Goal: Task Accomplishment & Management: Use online tool/utility

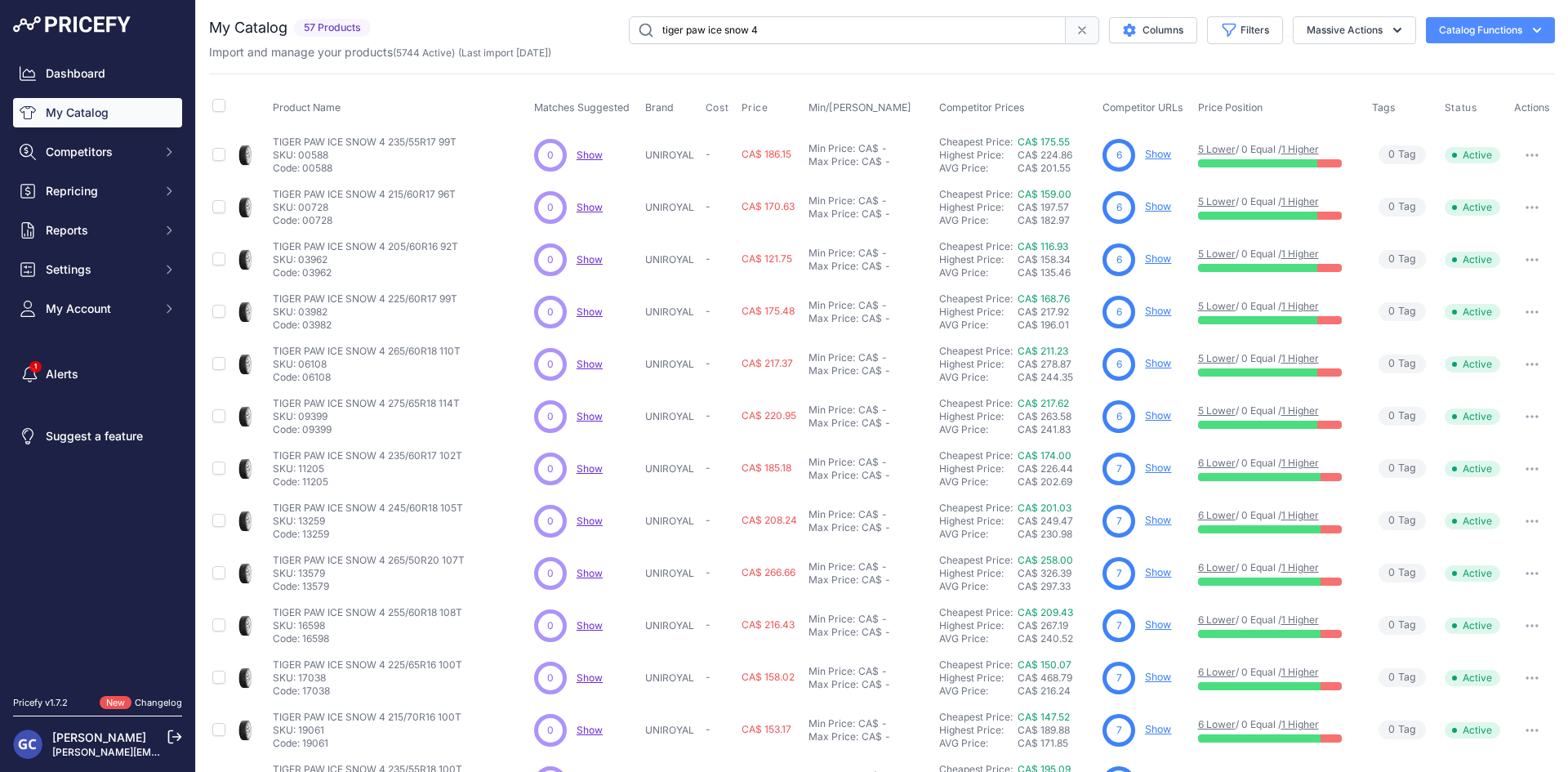
click at [593, 28] on div "tiger paw ice snow 4 Columns Filters Status All Status Only Enabled Only Disabl…" at bounding box center [966, 30] width 1178 height 28
click at [892, 71] on div "My Catalog 57 Products" at bounding box center [882, 490] width 1346 height 949
click at [777, 33] on input "tiger paw ice snow 4" at bounding box center [847, 30] width 437 height 28
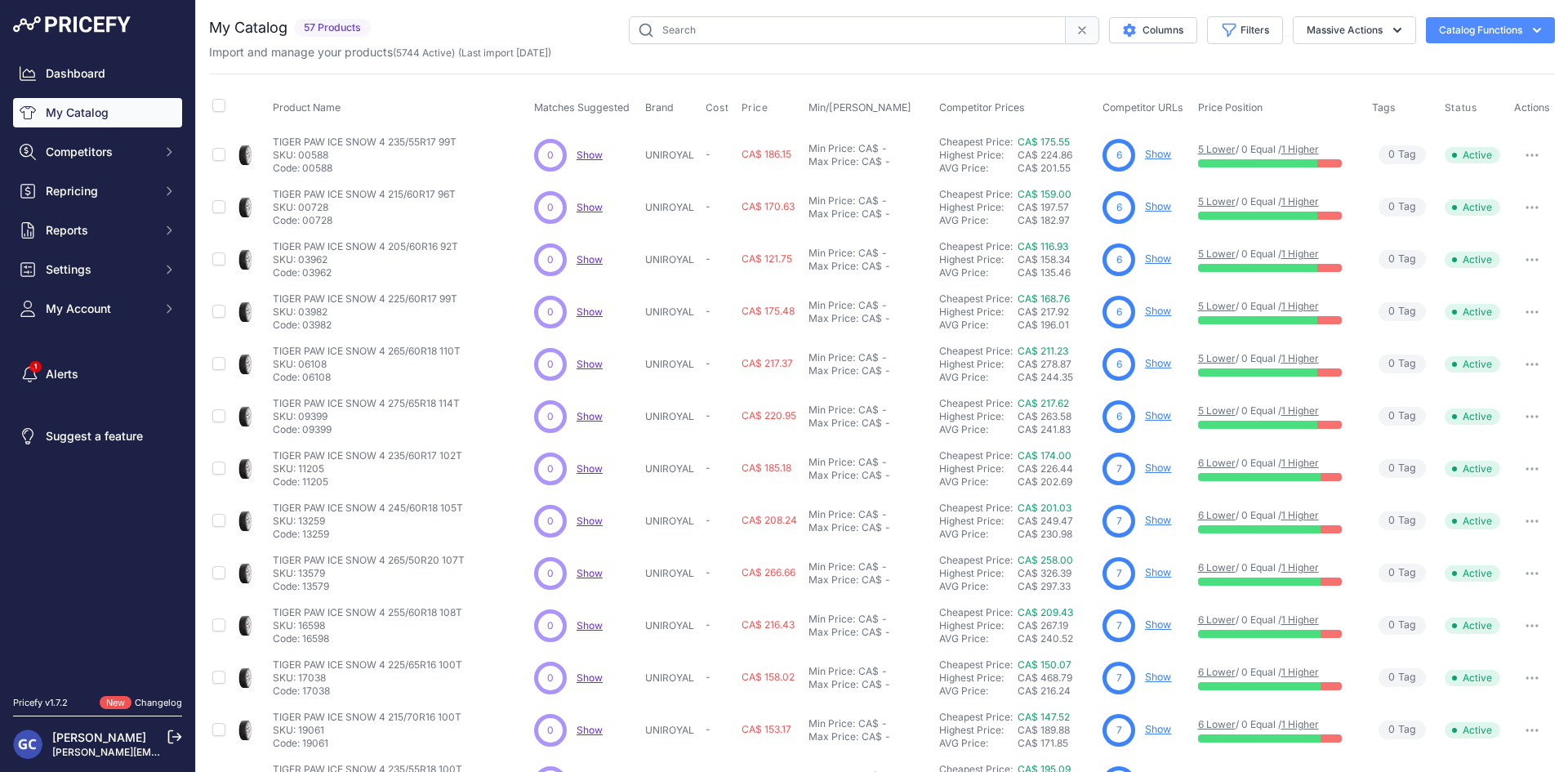
click at [105, 97] on div "Dashboard My Catalog Competitors Competitors Monitored URLs MAP infringements R…" at bounding box center [98, 191] width 169 height 265
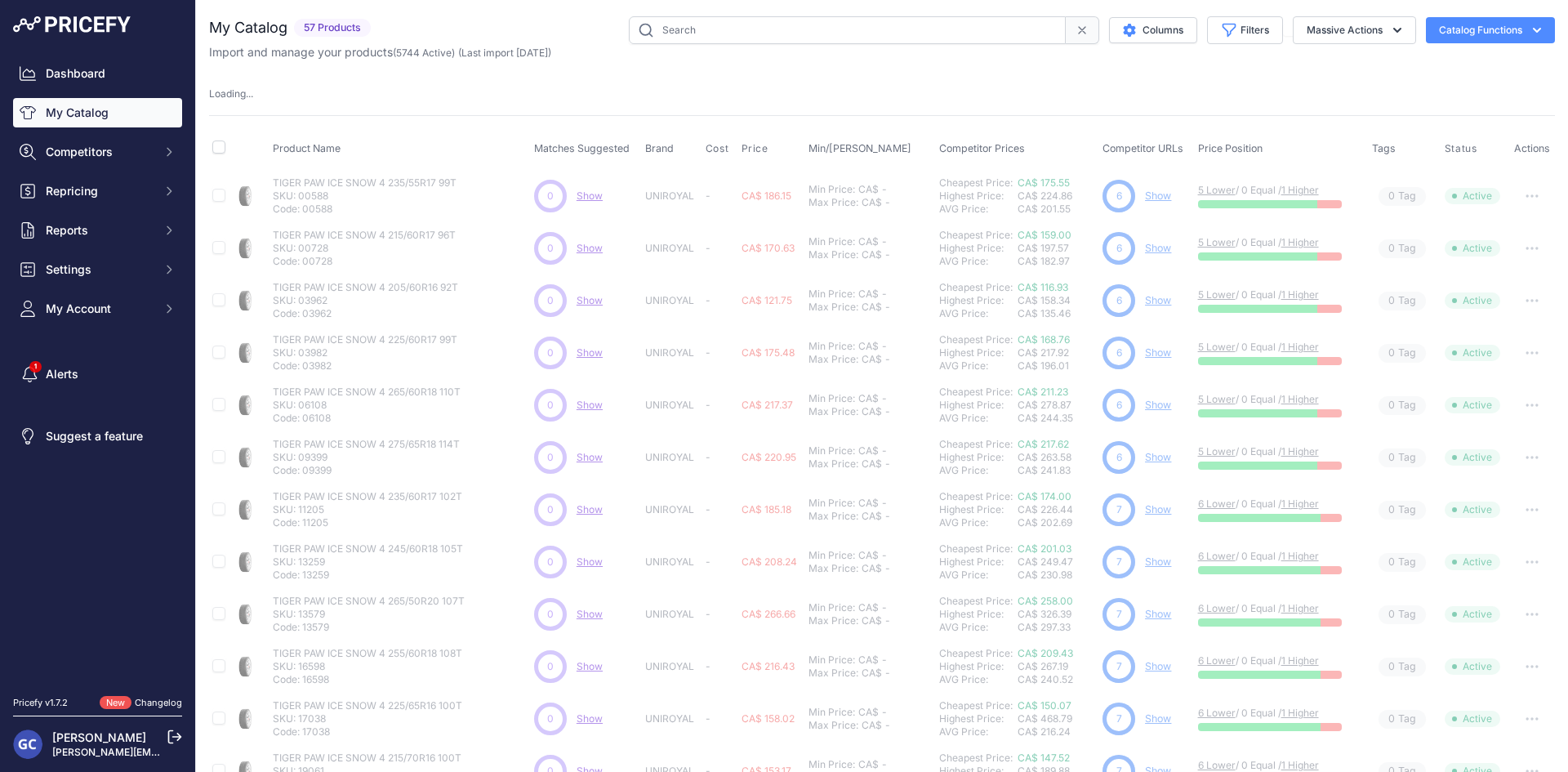
click at [101, 111] on link "My Catalog" at bounding box center [98, 113] width 169 height 30
